Goal: Information Seeking & Learning: Learn about a topic

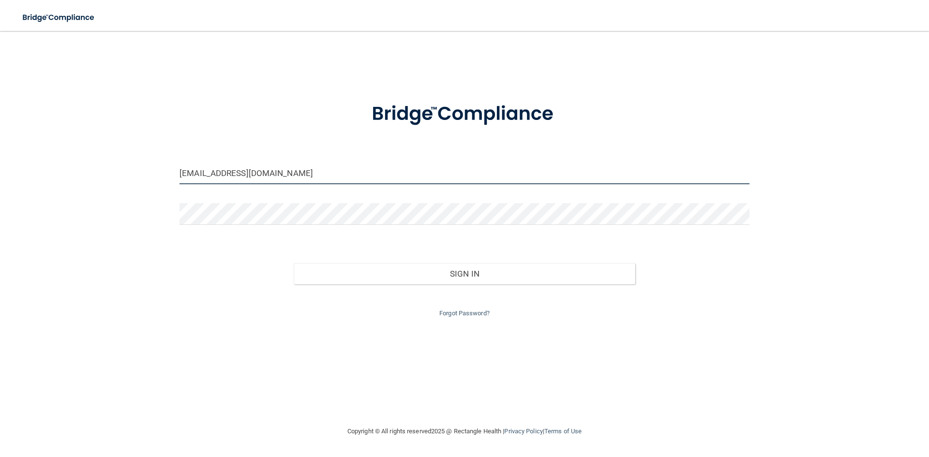
drag, startPoint x: 331, startPoint y: 180, endPoint x: 134, endPoint y: 180, distance: 197.5
click at [134, 180] on div "[EMAIL_ADDRESS][DOMAIN_NAME] Invalid email/password. You don't have permission …" at bounding box center [464, 229] width 891 height 376
type input "[EMAIL_ADDRESS][DOMAIN_NAME]"
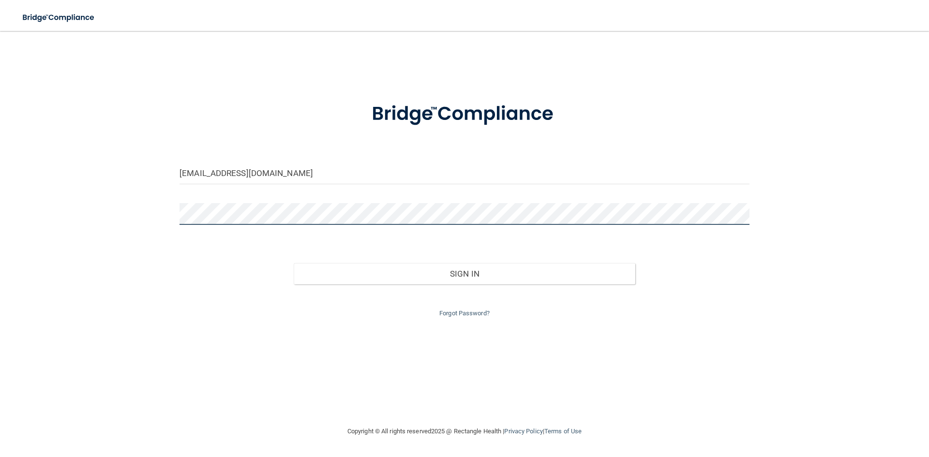
click at [294, 263] on button "Sign In" at bounding box center [465, 273] width 342 height 21
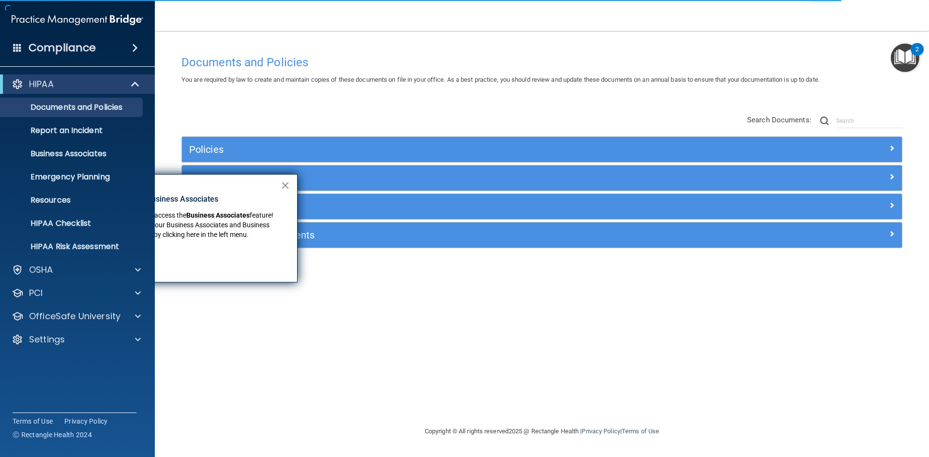
click at [283, 182] on button "×" at bounding box center [285, 185] width 9 height 15
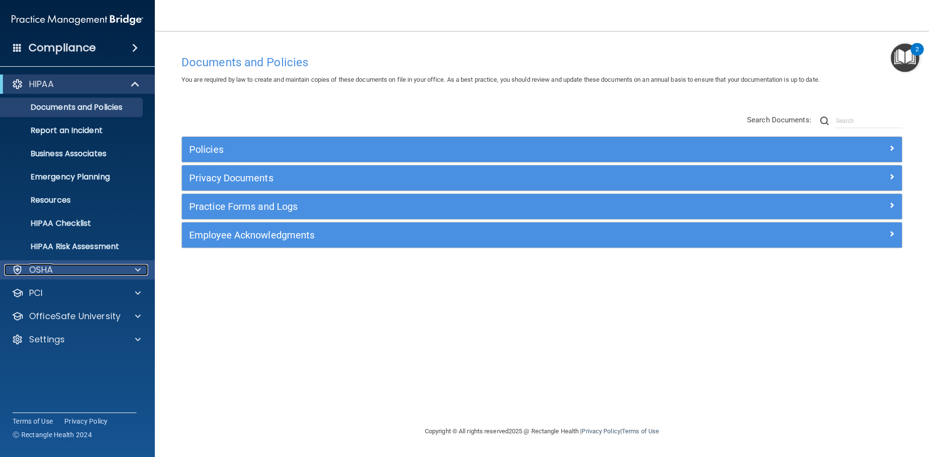
click at [120, 268] on div "OSHA" at bounding box center [64, 270] width 120 height 12
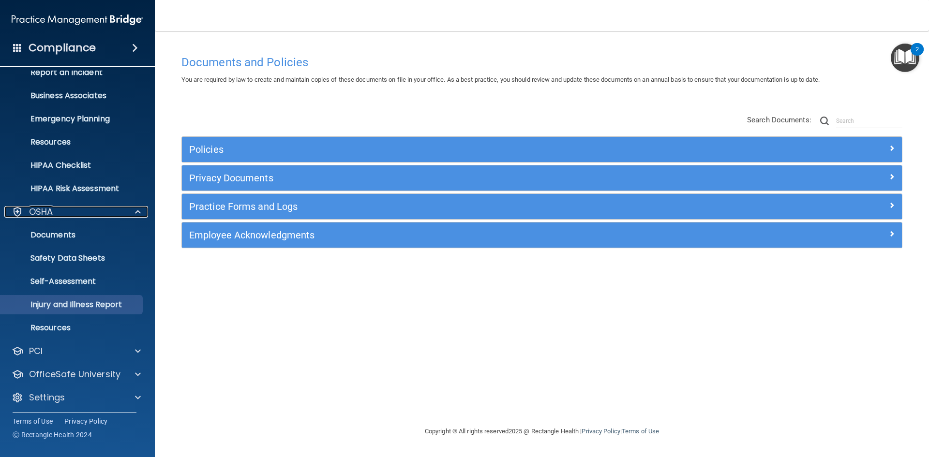
scroll to position [61, 0]
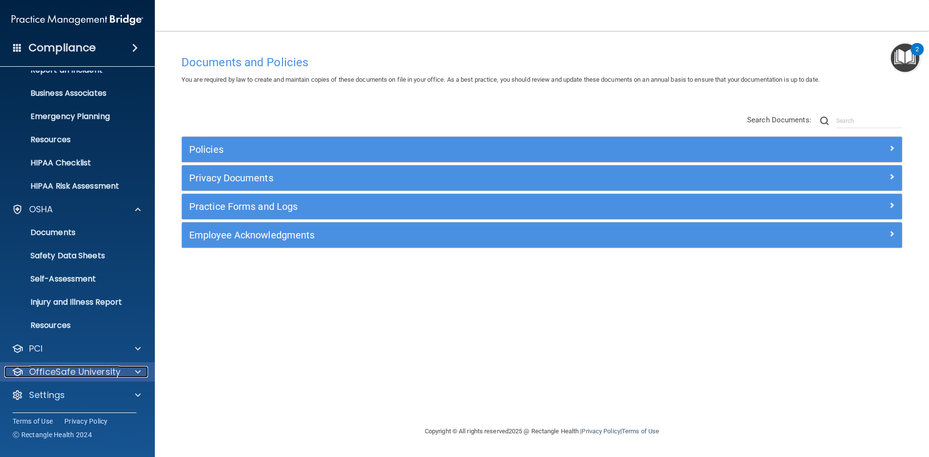
click at [128, 376] on div at bounding box center [136, 372] width 24 height 12
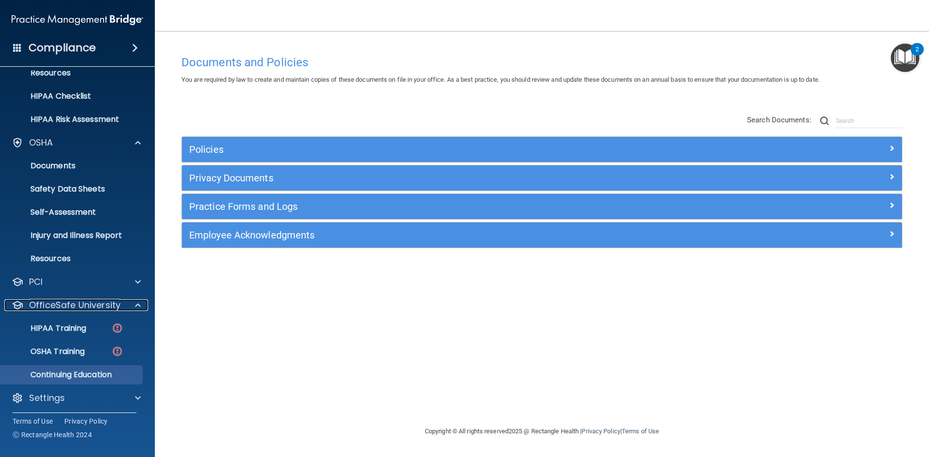
scroll to position [130, 0]
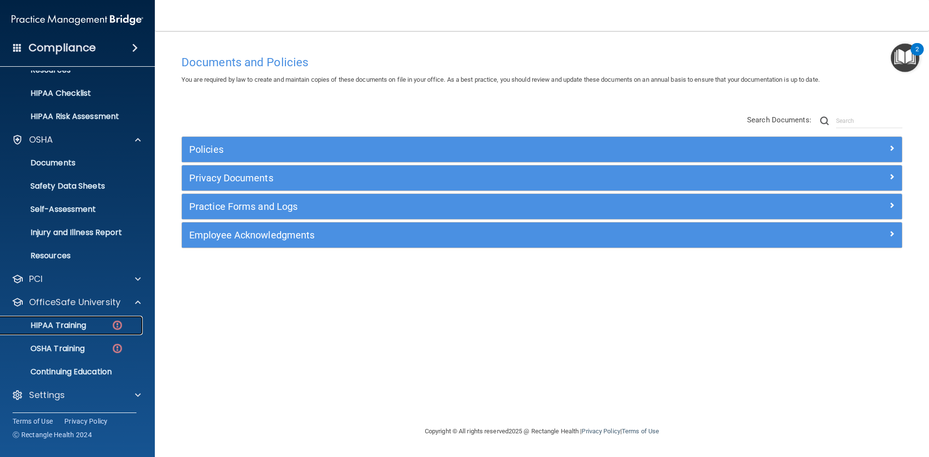
click at [107, 321] on div "HIPAA Training" at bounding box center [72, 326] width 132 height 10
